Goal: Transaction & Acquisition: Purchase product/service

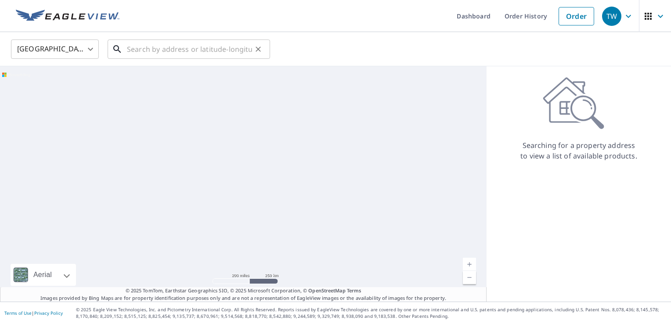
click at [179, 46] on input "text" at bounding box center [189, 49] width 125 height 25
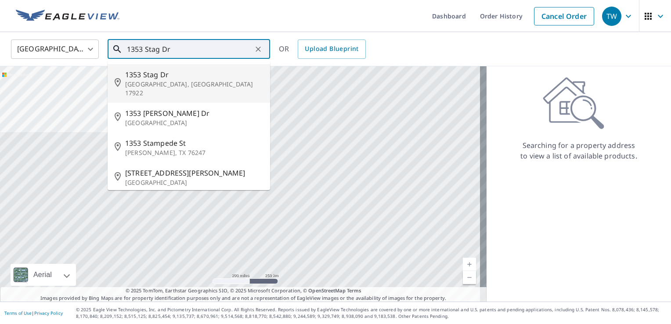
click at [158, 78] on span "1353 Stag Dr" at bounding box center [194, 74] width 138 height 11
type input "[STREET_ADDRESS]"
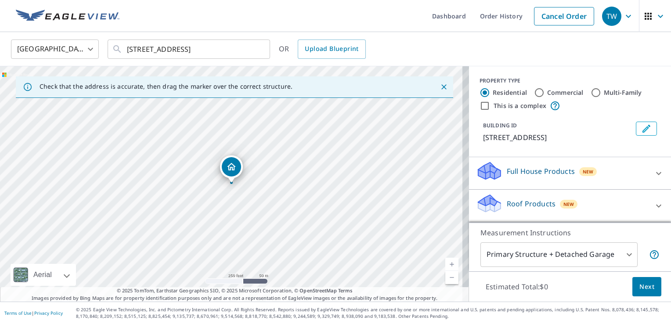
click at [489, 201] on icon at bounding box center [489, 200] width 22 height 11
click at [507, 200] on p "Roof Products" at bounding box center [531, 204] width 49 height 11
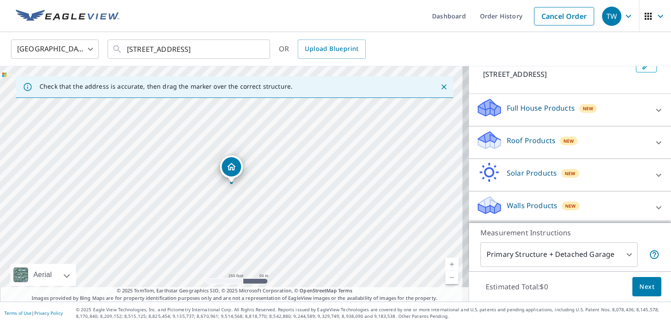
scroll to position [64, 0]
click at [485, 143] on icon at bounding box center [486, 143] width 16 height 10
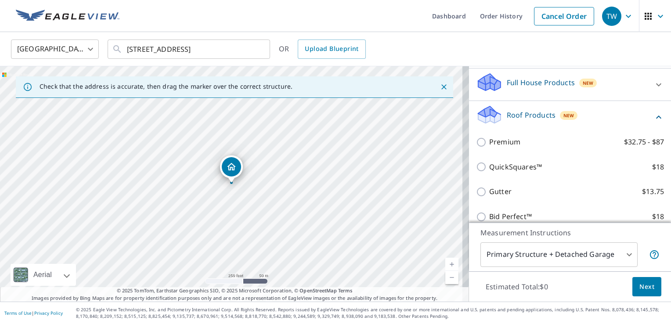
scroll to position [108, 0]
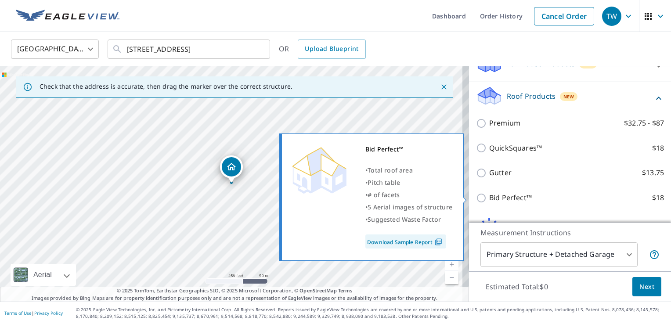
click at [476, 199] on input "Bid Perfect™ $18" at bounding box center [482, 198] width 13 height 11
checkbox input "true"
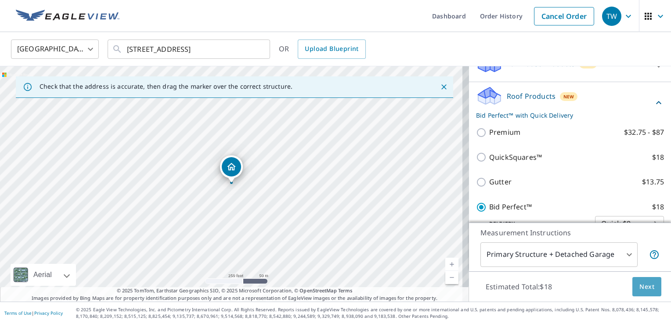
click at [640, 287] on span "Next" at bounding box center [647, 287] width 15 height 11
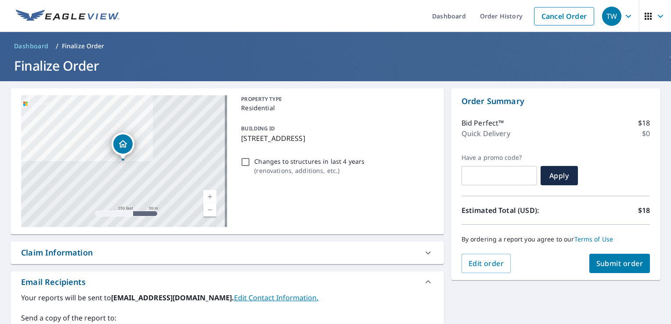
click at [615, 263] on span "Submit order" at bounding box center [620, 264] width 47 height 10
